Goal: Task Accomplishment & Management: Complete application form

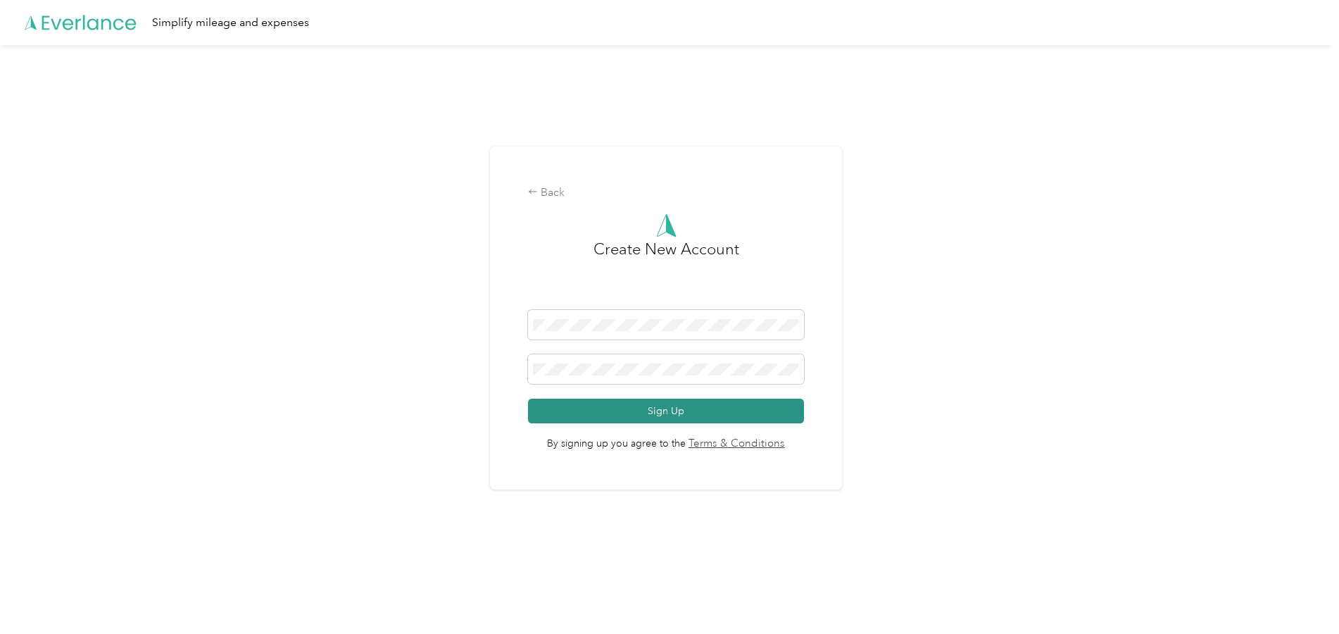
click at [597, 416] on button "Sign Up" at bounding box center [666, 410] width 276 height 25
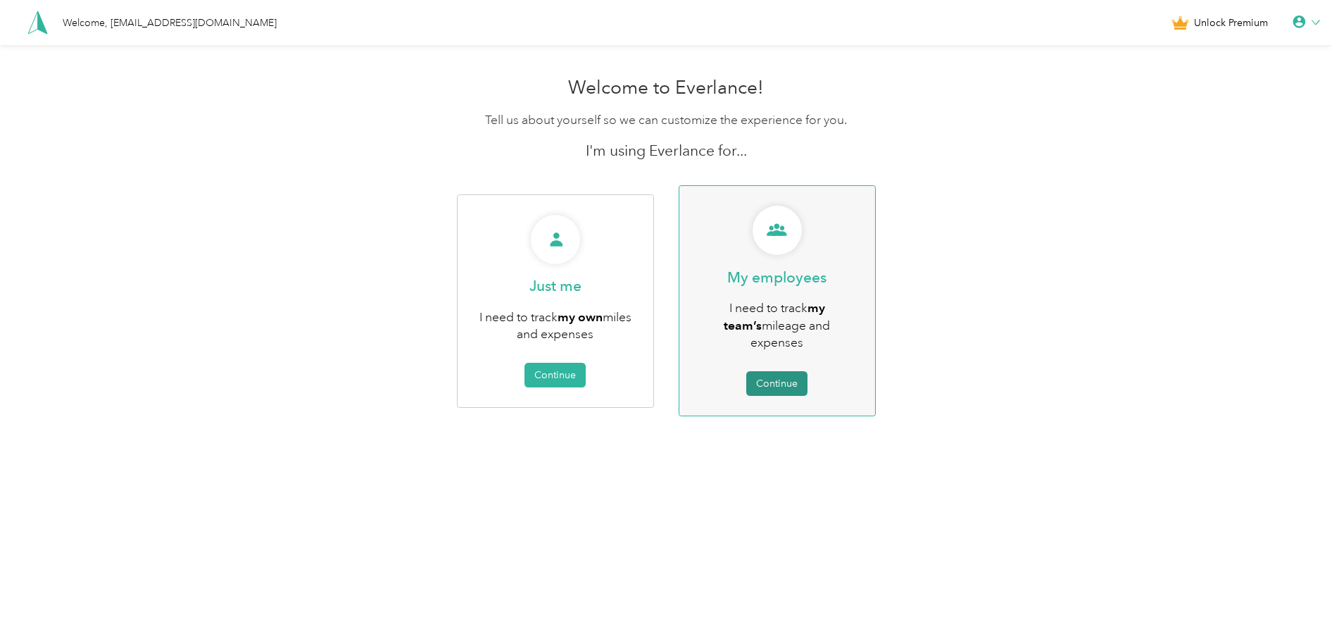
click at [769, 371] on button "Continue" at bounding box center [776, 383] width 61 height 25
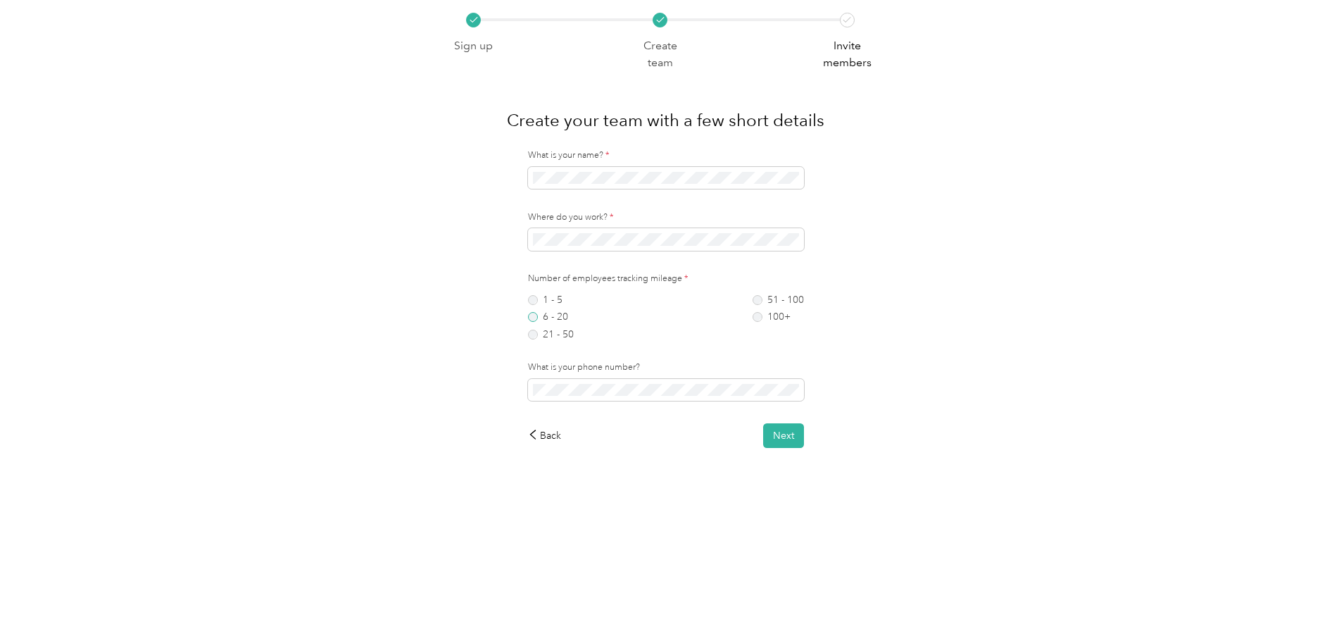
click at [536, 320] on label "6 - 20" at bounding box center [551, 317] width 46 height 10
click at [786, 438] on button "Next" at bounding box center [783, 435] width 41 height 25
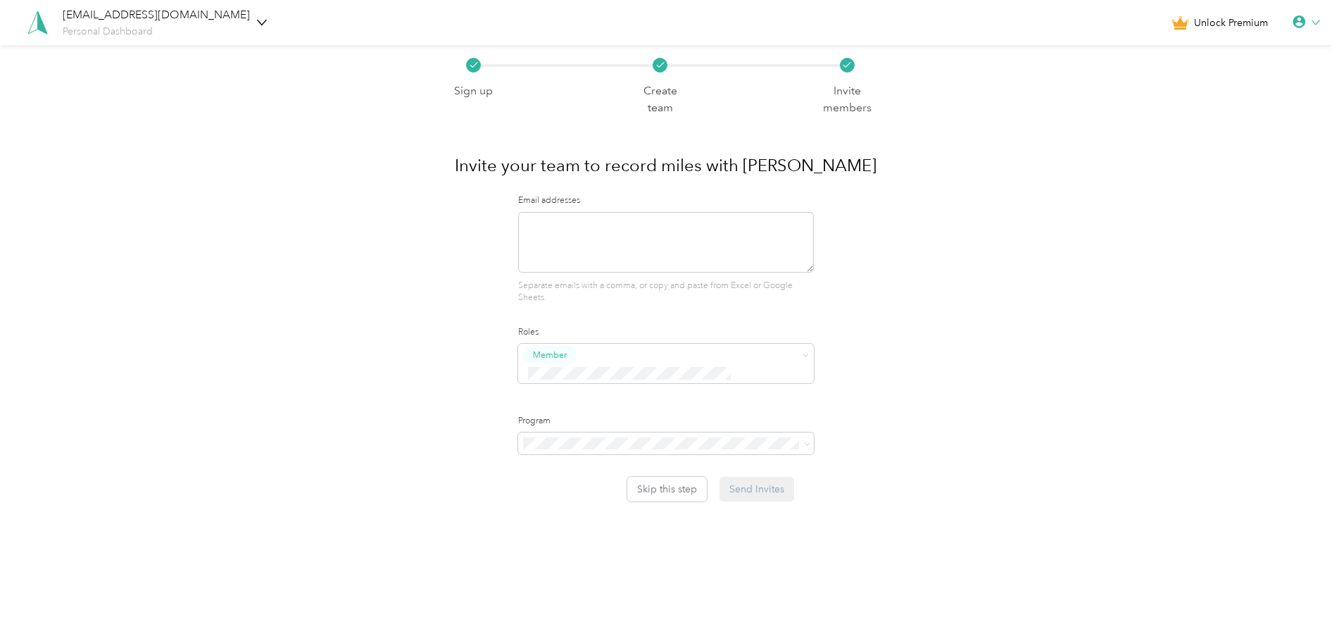
click at [473, 68] on icon at bounding box center [474, 65] width 8 height 8
click at [474, 68] on icon at bounding box center [474, 65] width 8 height 8
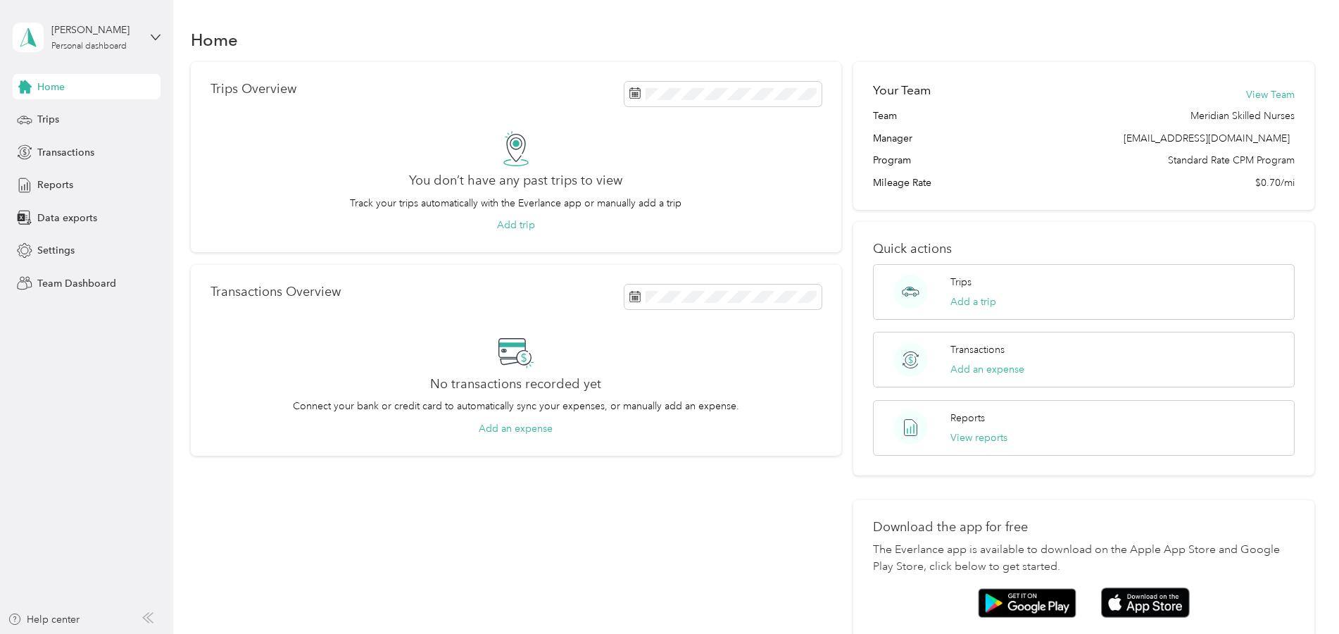
click at [150, 39] on div "[PERSON_NAME] Personal dashboard" at bounding box center [87, 37] width 148 height 49
click at [101, 147] on div "Personal dashboard" at bounding box center [71, 146] width 92 height 15
click at [37, 39] on icon at bounding box center [28, 37] width 21 height 20
click at [63, 184] on div "Log out" at bounding box center [161, 179] width 277 height 25
